Goal: Transaction & Acquisition: Purchase product/service

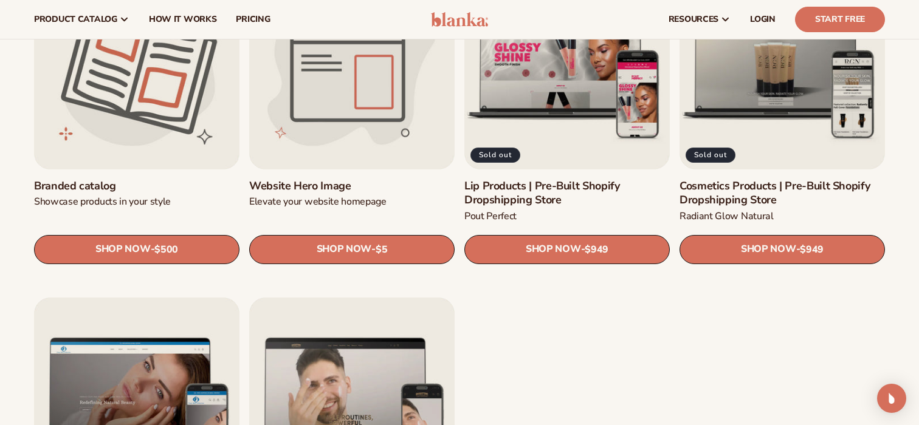
scroll to position [1392, 0]
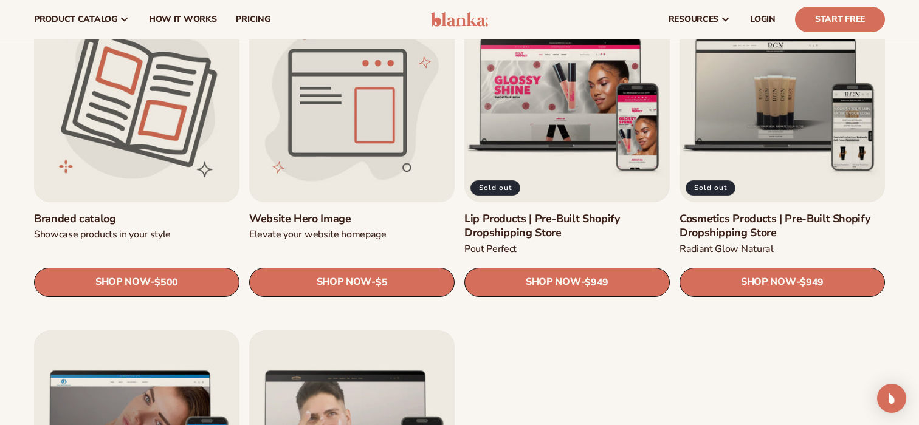
click at [390, 212] on link "Website Hero Image" at bounding box center [351, 219] width 205 height 14
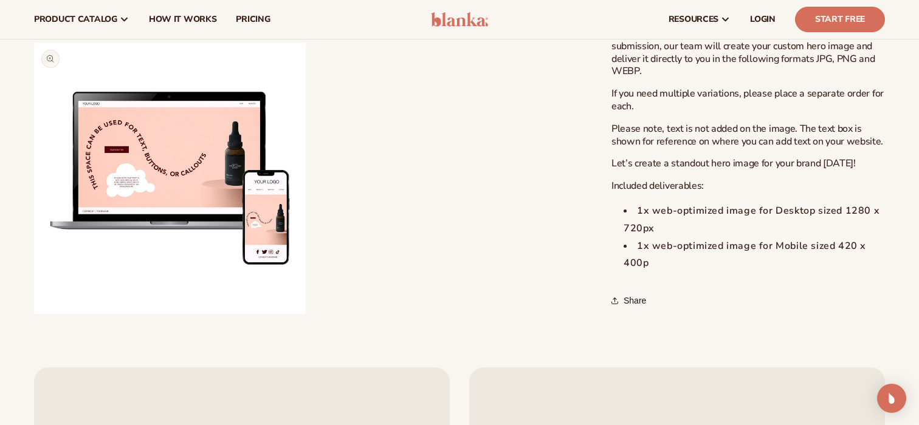
scroll to position [438, 0]
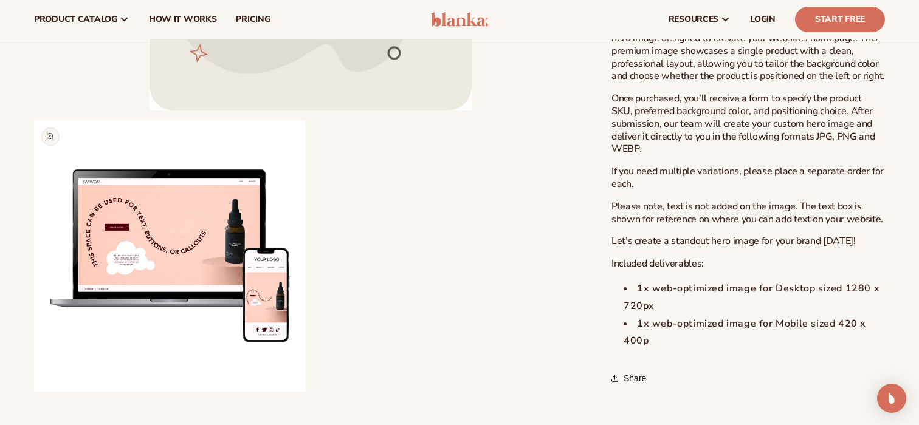
click at [34, 392] on button "Open media 2 in modal" at bounding box center [34, 392] width 0 height 0
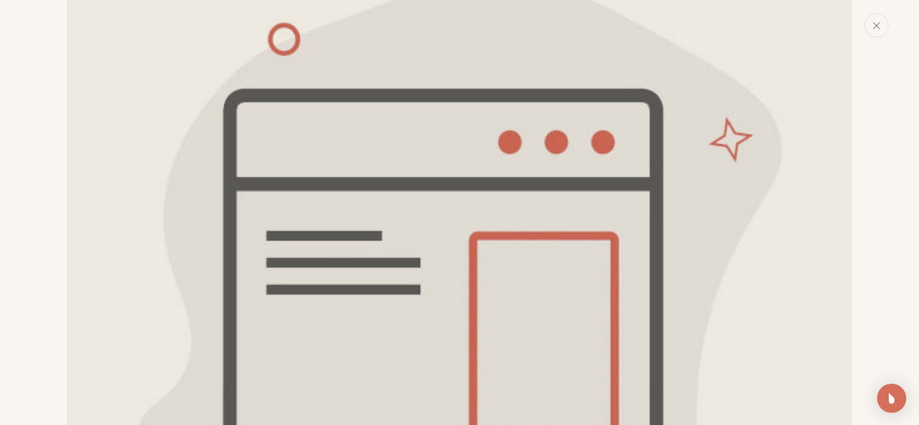
scroll to position [0, 0]
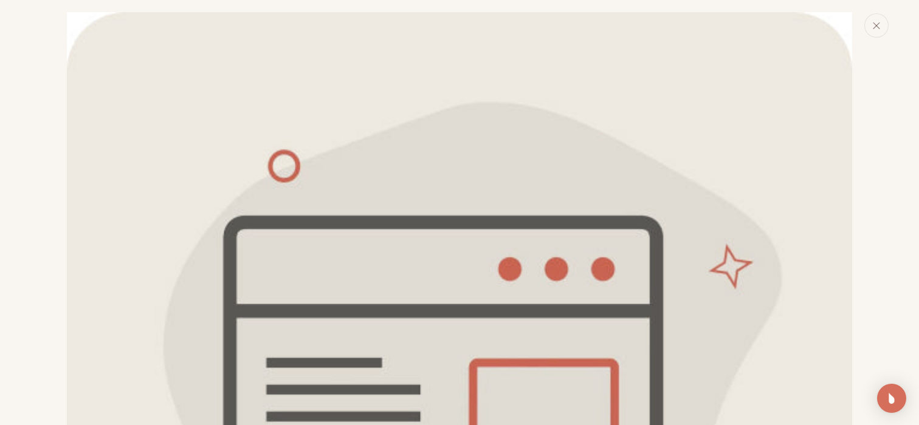
click at [692, 277] on img "Media gallery" at bounding box center [459, 404] width 785 height 785
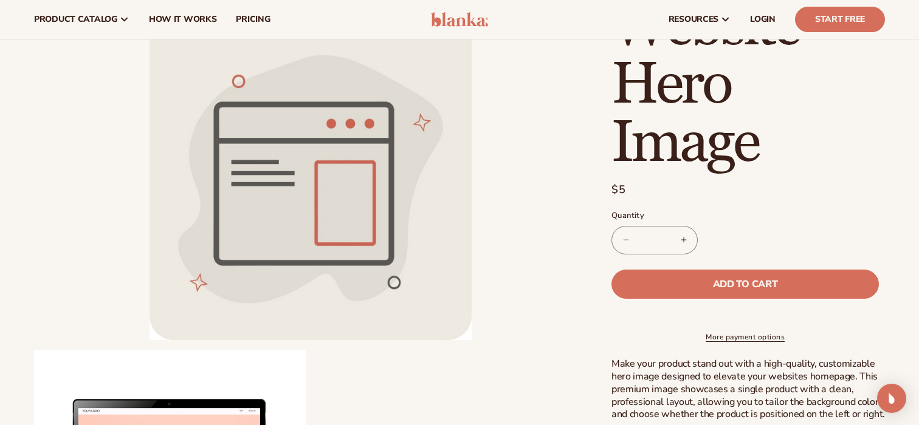
scroll to position [57, 0]
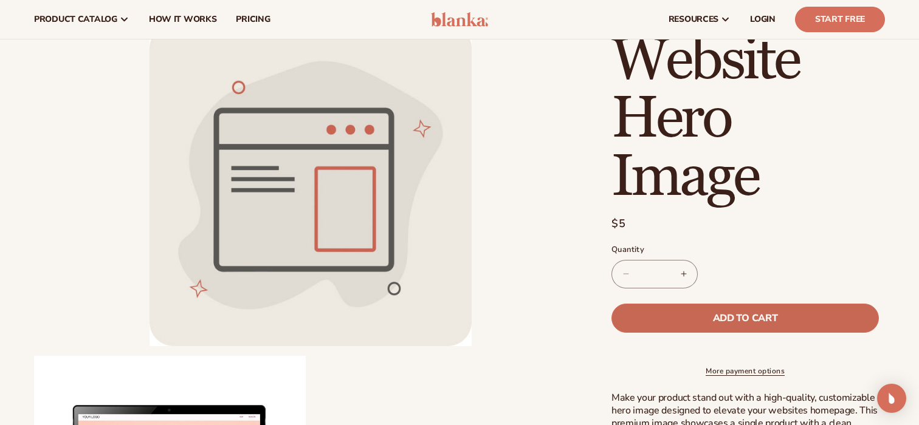
click at [675, 316] on button "Add to cart" at bounding box center [744, 318] width 267 height 29
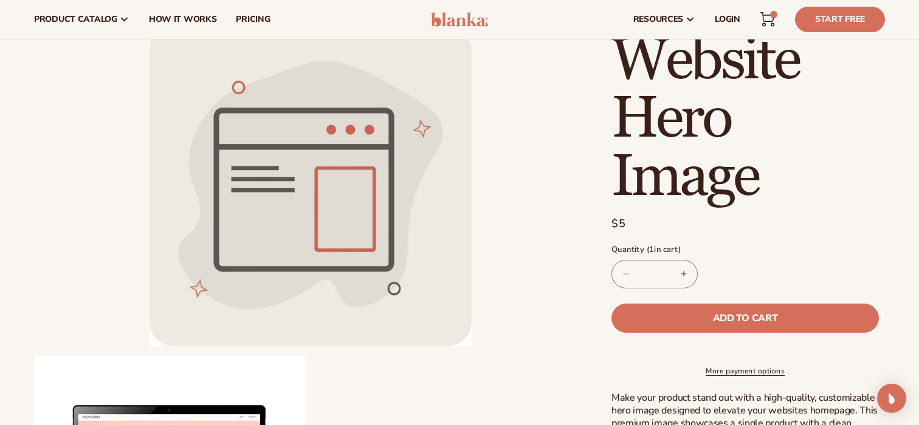
click at [765, 10] on link "Cart 1 1 item" at bounding box center [767, 19] width 27 height 27
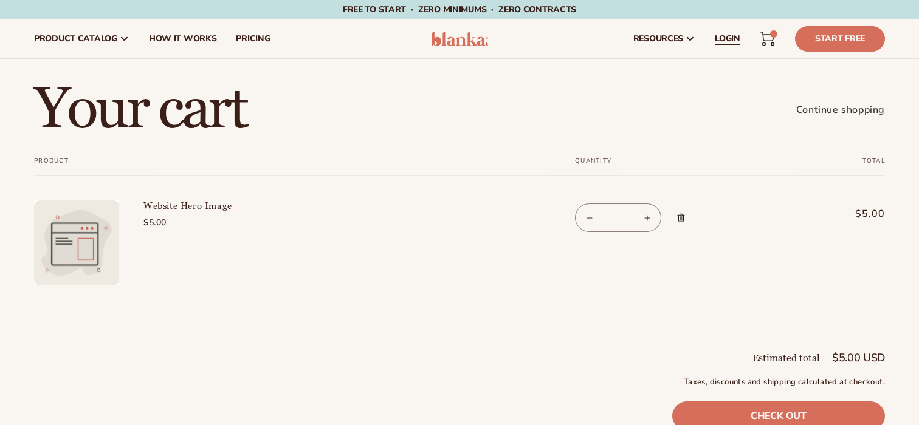
click at [734, 36] on span "LOGIN" at bounding box center [728, 39] width 26 height 10
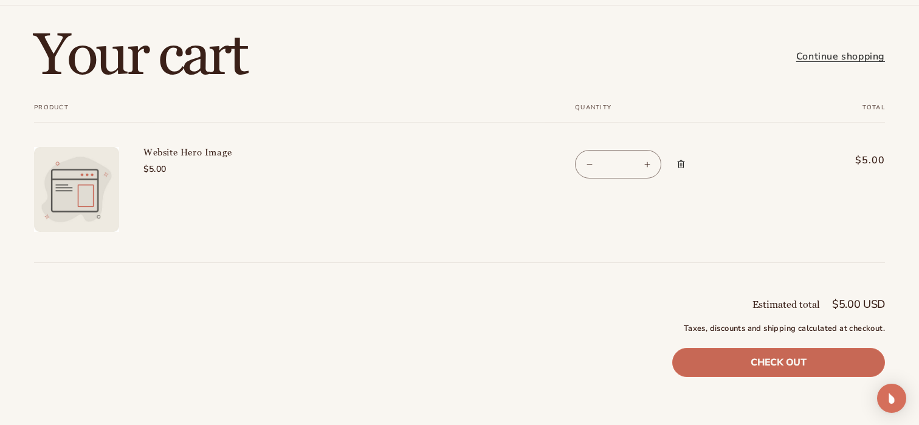
scroll to position [60, 0]
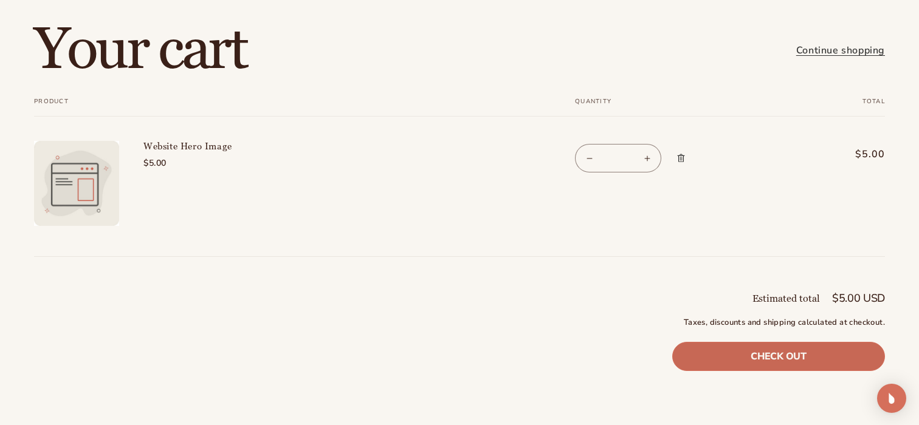
click at [739, 362] on link "Check out" at bounding box center [778, 356] width 213 height 29
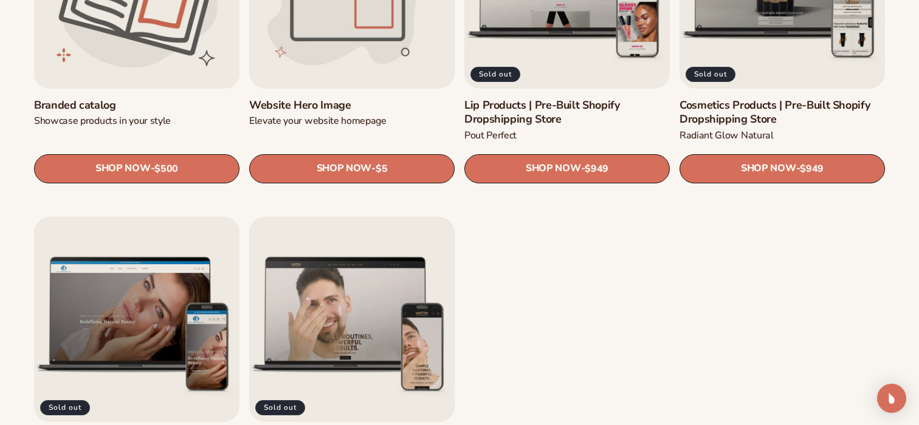
scroll to position [1642, 0]
